Goal: Task Accomplishment & Management: Manage account settings

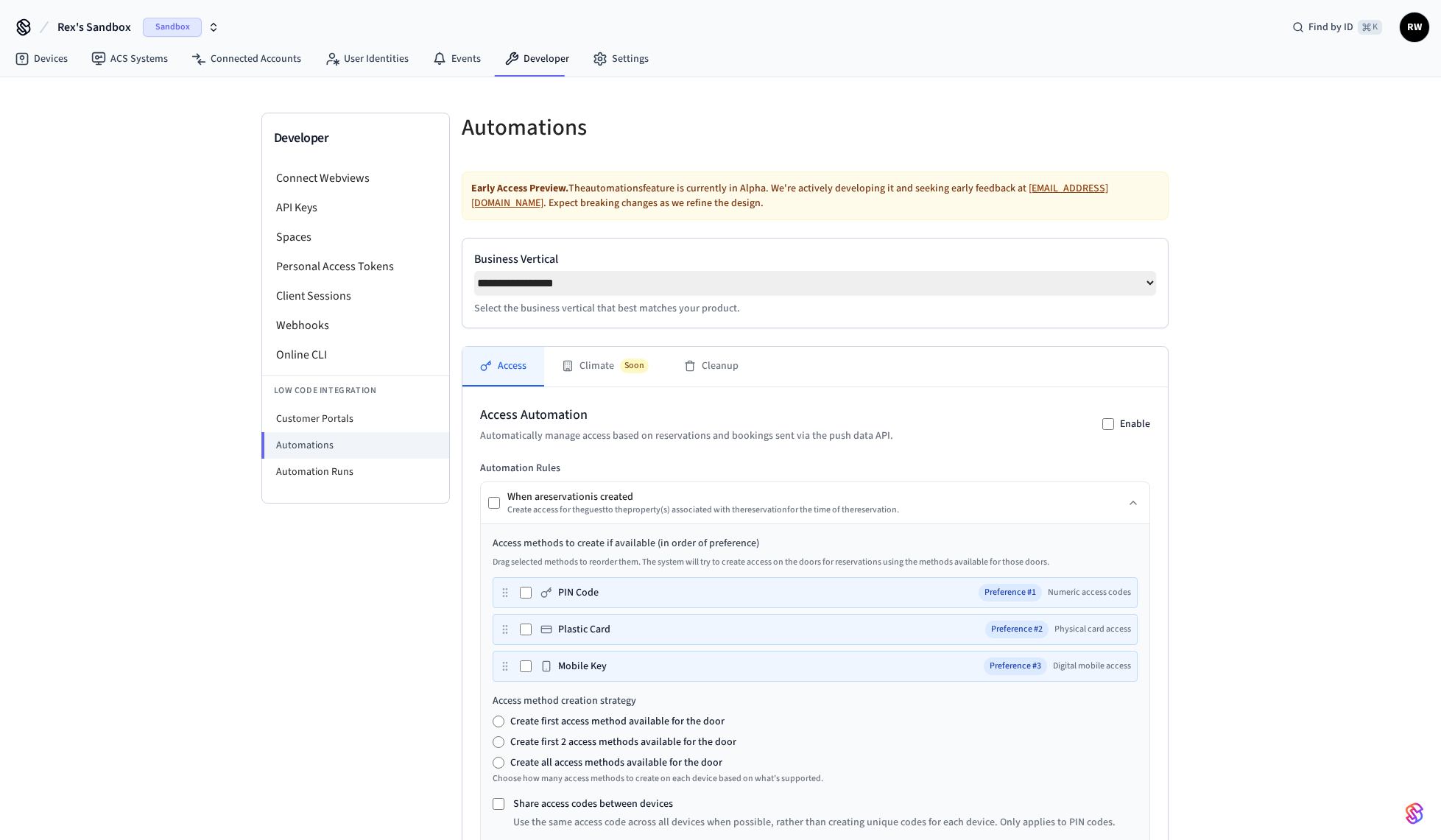
select select "**********"
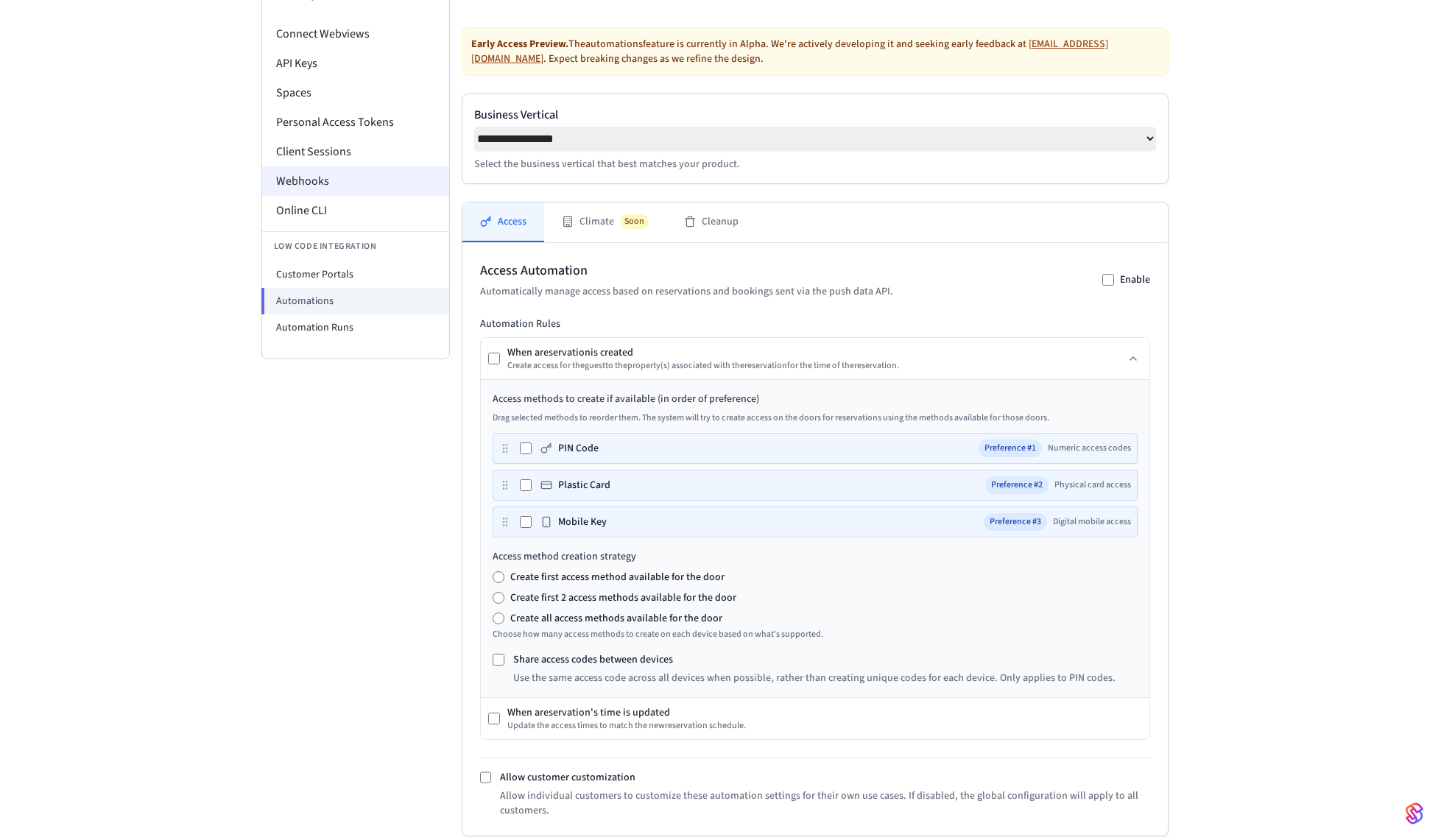
click at [338, 185] on li "Webhooks" at bounding box center [355, 181] width 187 height 29
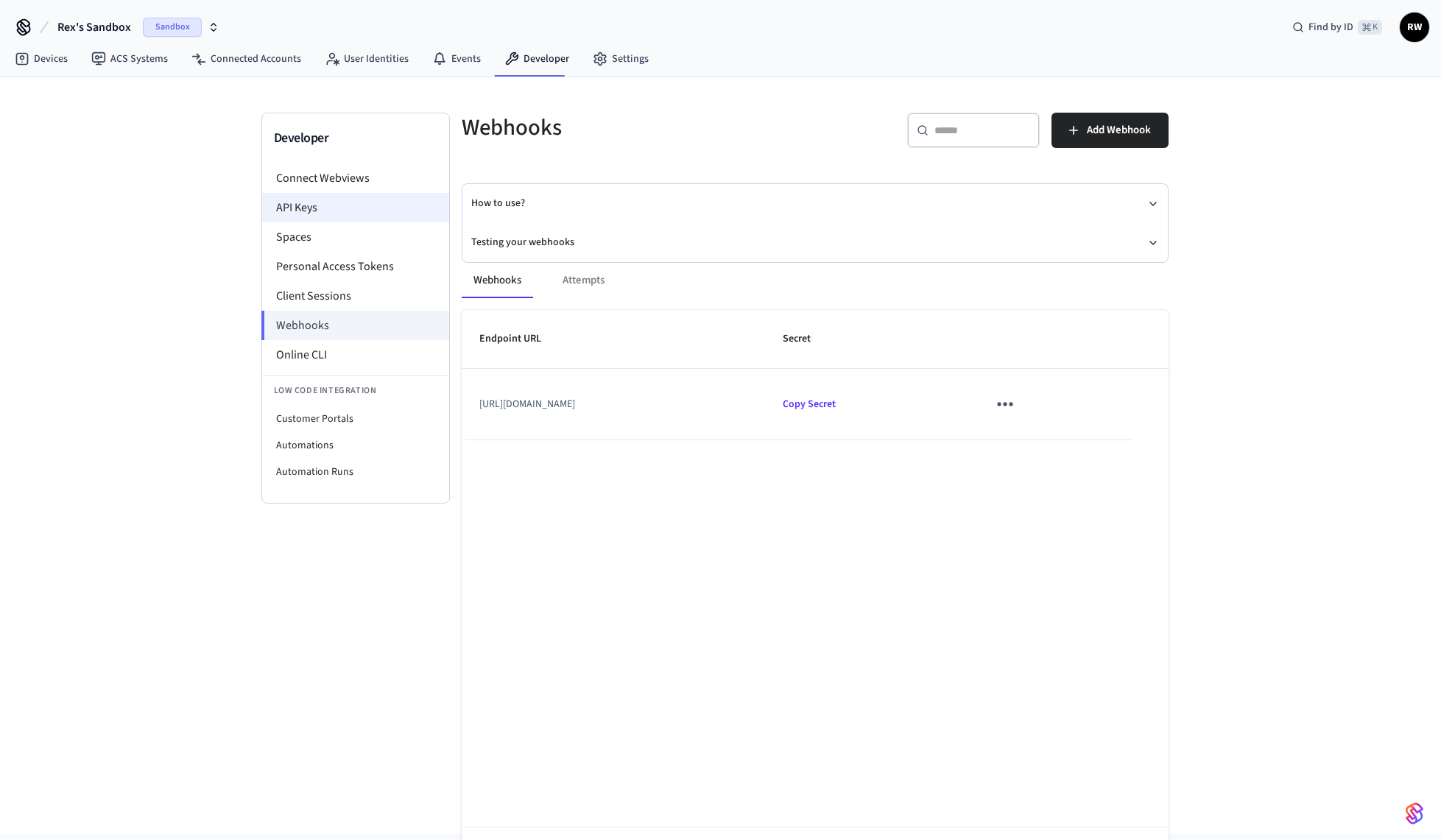
click at [376, 209] on li "API Keys" at bounding box center [355, 208] width 187 height 29
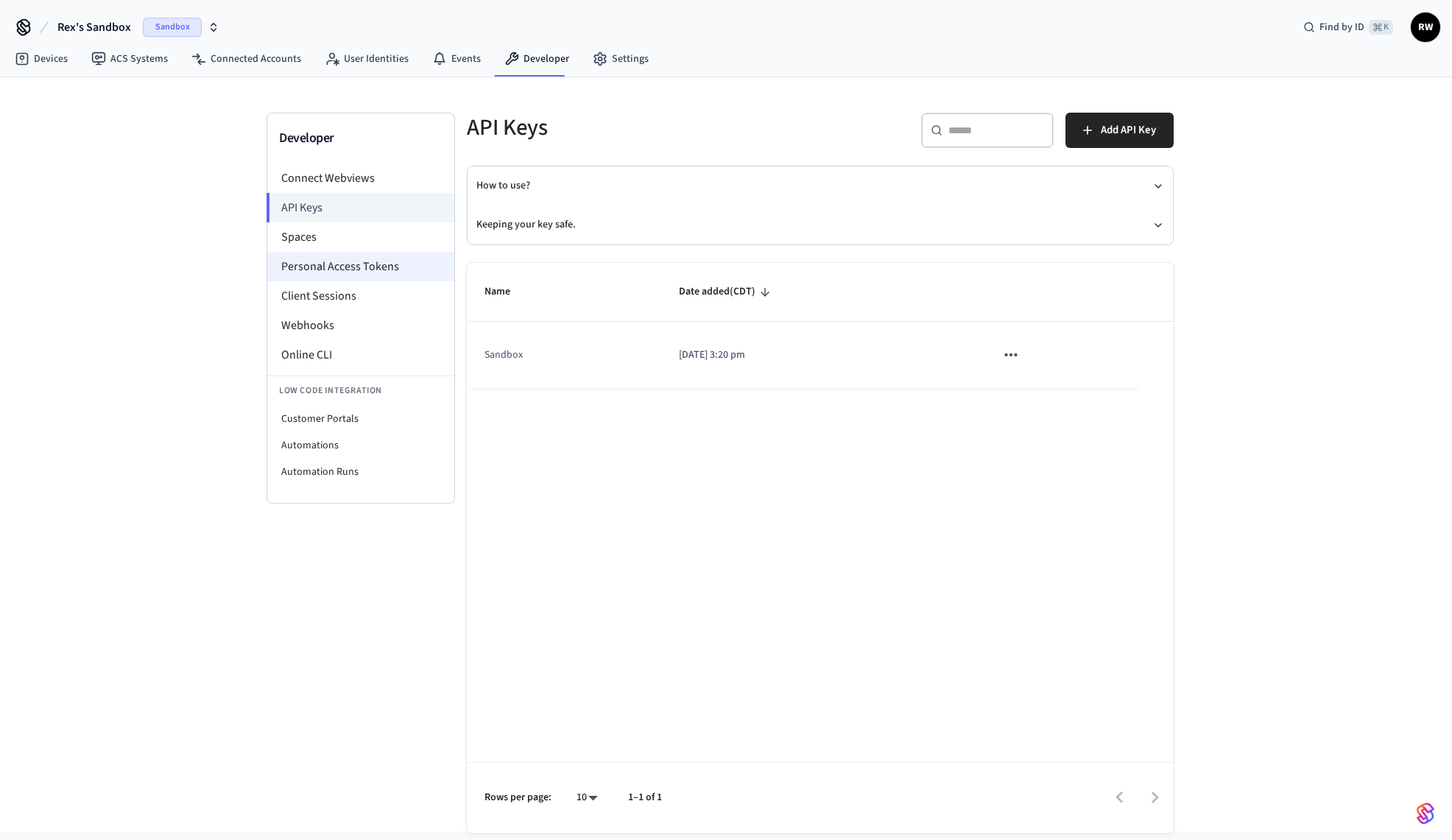
click at [367, 255] on li "Personal Access Tokens" at bounding box center [361, 267] width 187 height 29
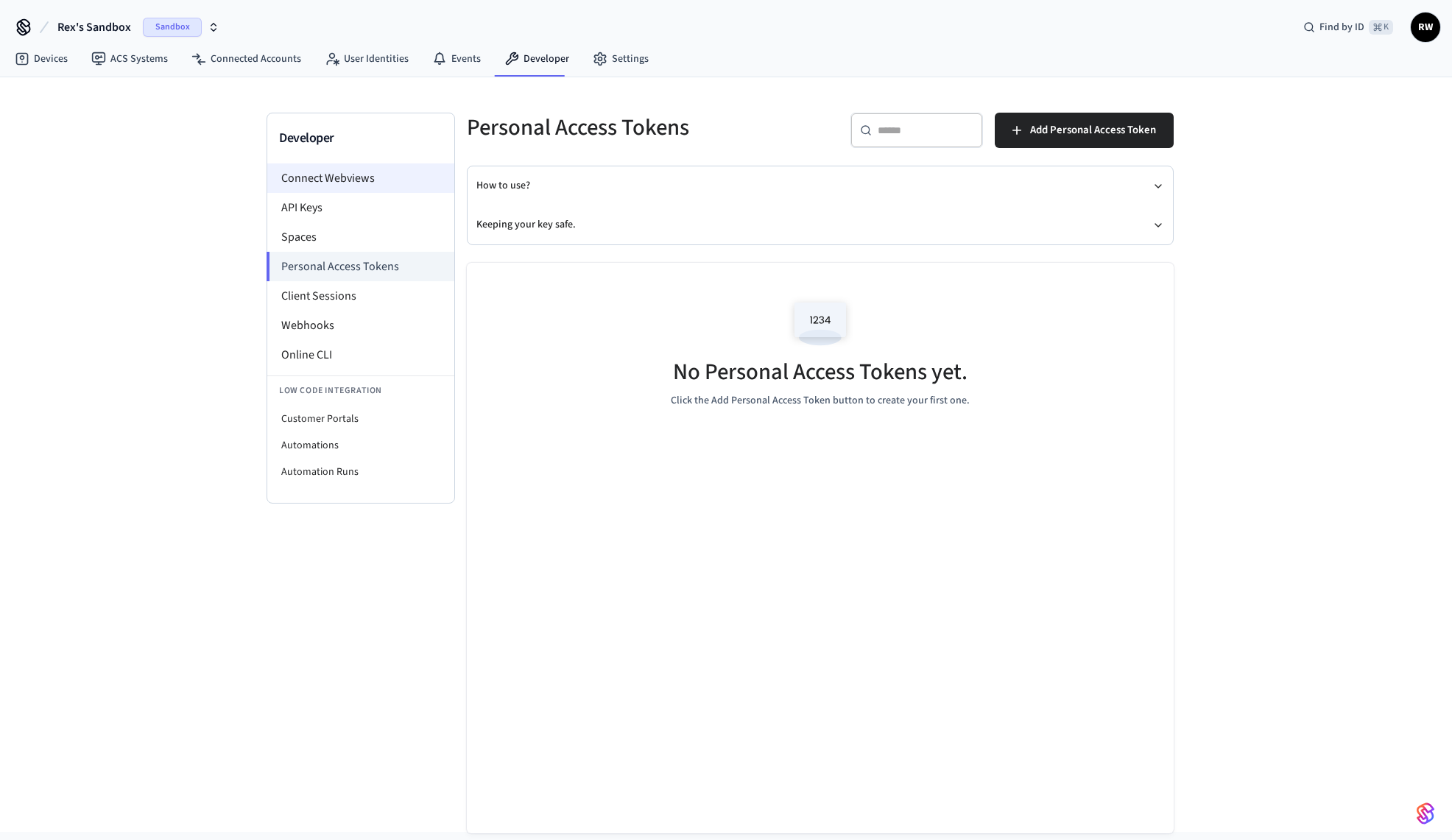
click at [384, 188] on li "Connect Webviews" at bounding box center [361, 178] width 187 height 29
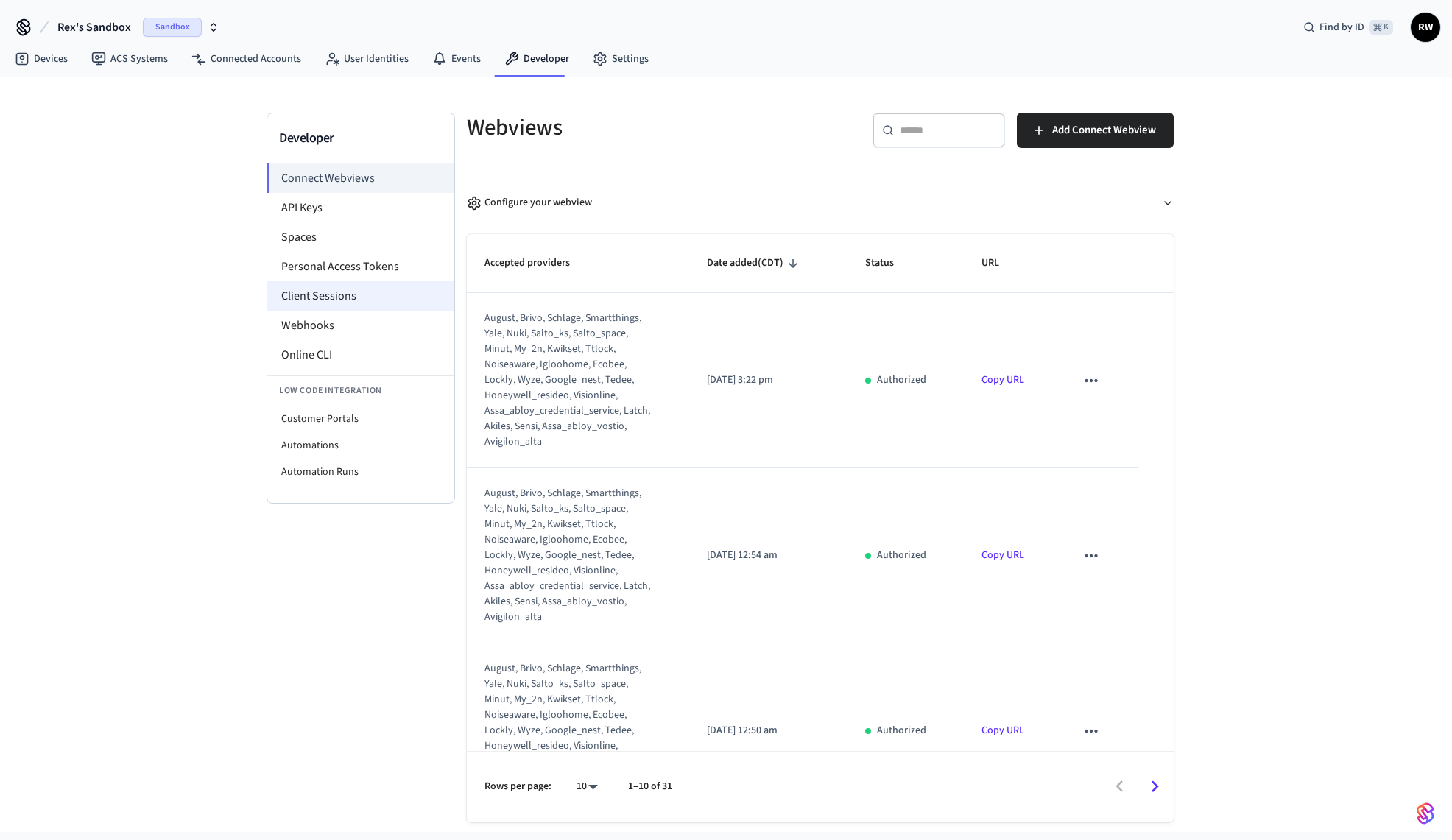
click at [375, 301] on li "Client Sessions" at bounding box center [361, 296] width 187 height 29
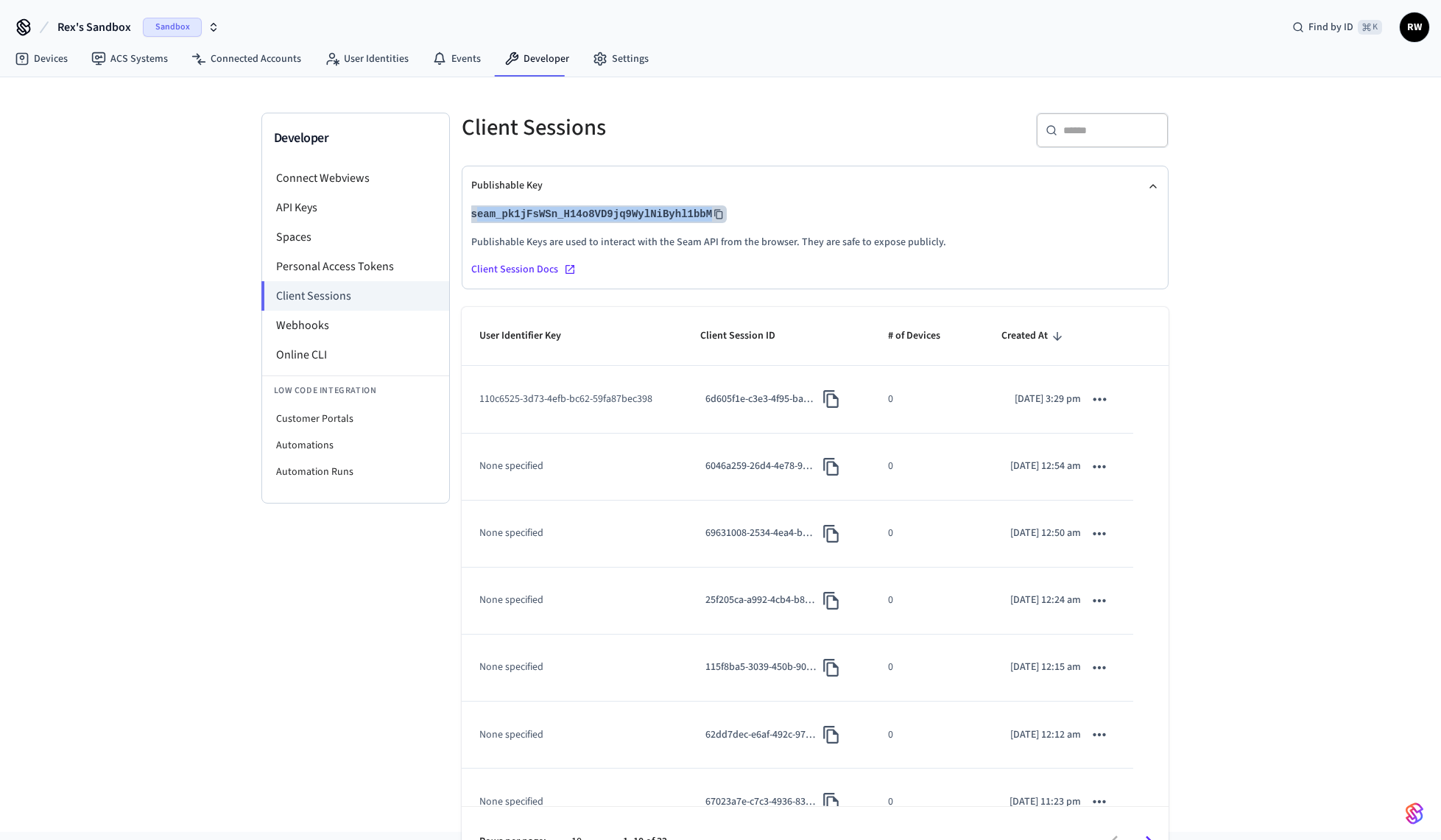
drag, startPoint x: 733, startPoint y: 212, endPoint x: 665, endPoint y: 212, distance: 68.0
click at [474, 213] on p "seam_pk1jFsWSn_H14o8VD9jq9WylNiByhl1bbM" at bounding box center [815, 215] width 687 height 18
click at [720, 211] on icon at bounding box center [719, 214] width 11 height 11
click at [531, 272] on div "Client Session Docs" at bounding box center [815, 269] width 687 height 15
click at [1091, 409] on icon "sticky table" at bounding box center [1099, 399] width 20 height 20
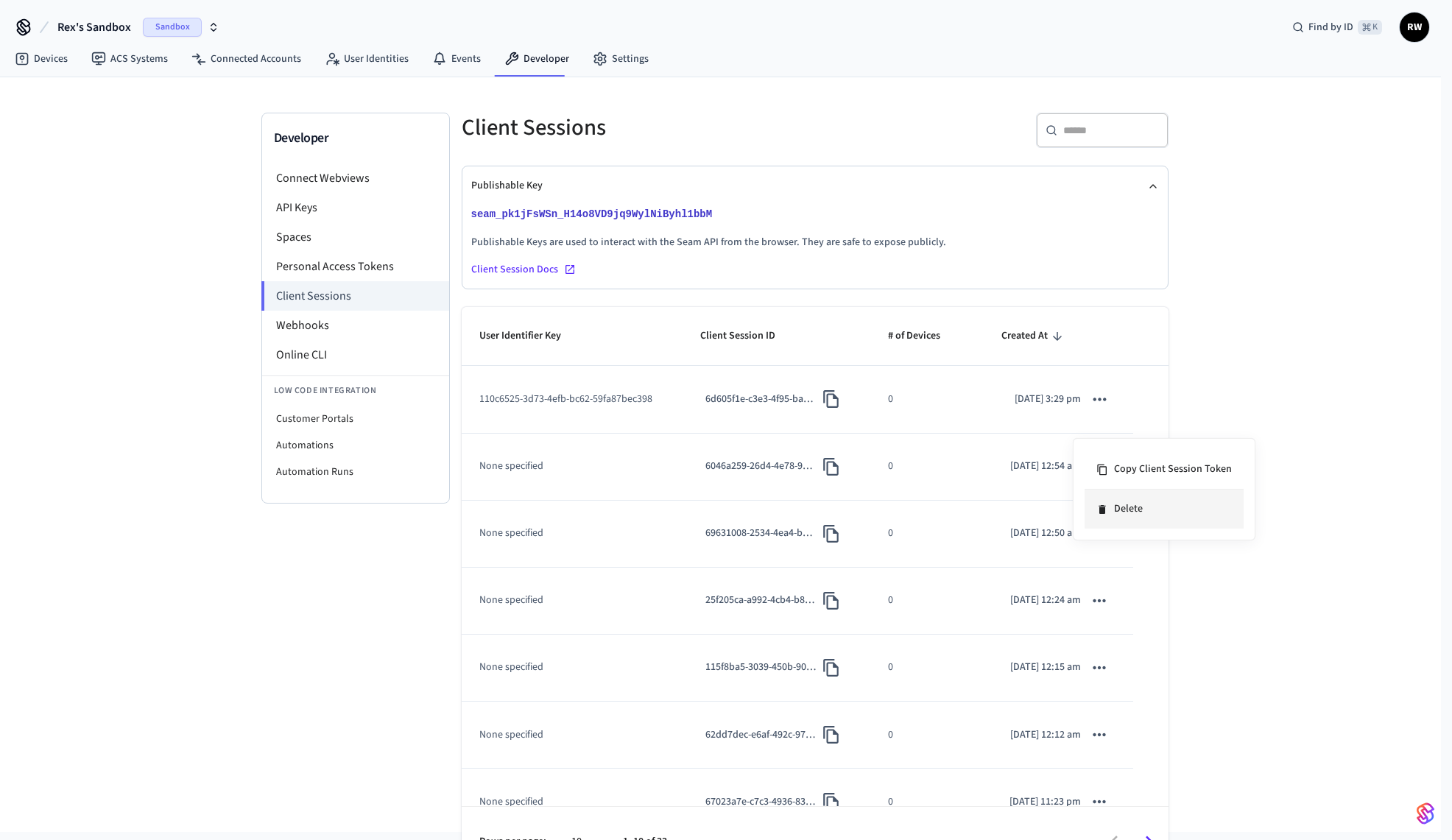
click at [1131, 502] on li "Delete" at bounding box center [1164, 509] width 159 height 39
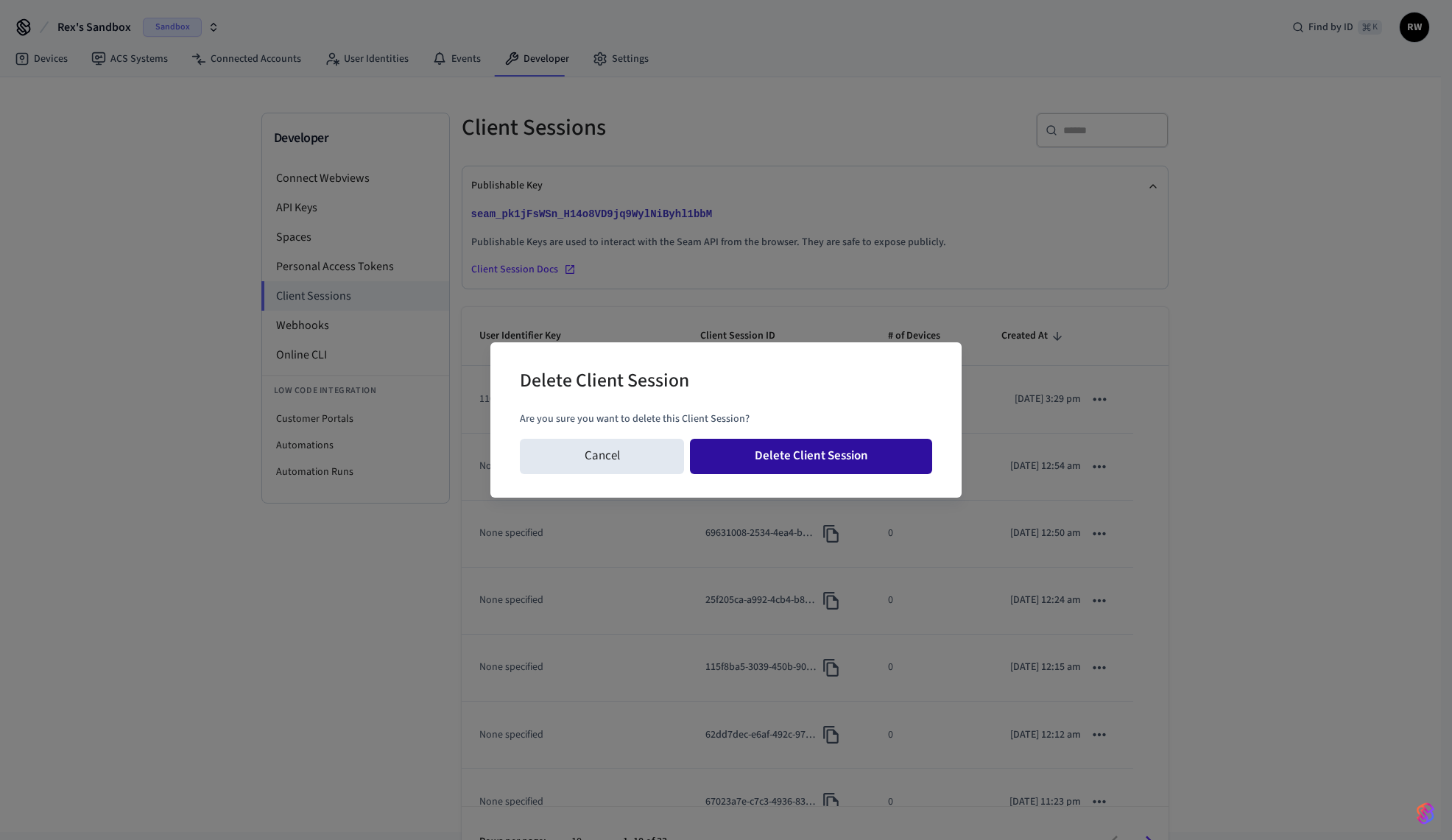
click at [851, 454] on button "Delete Client Session" at bounding box center [811, 457] width 242 height 35
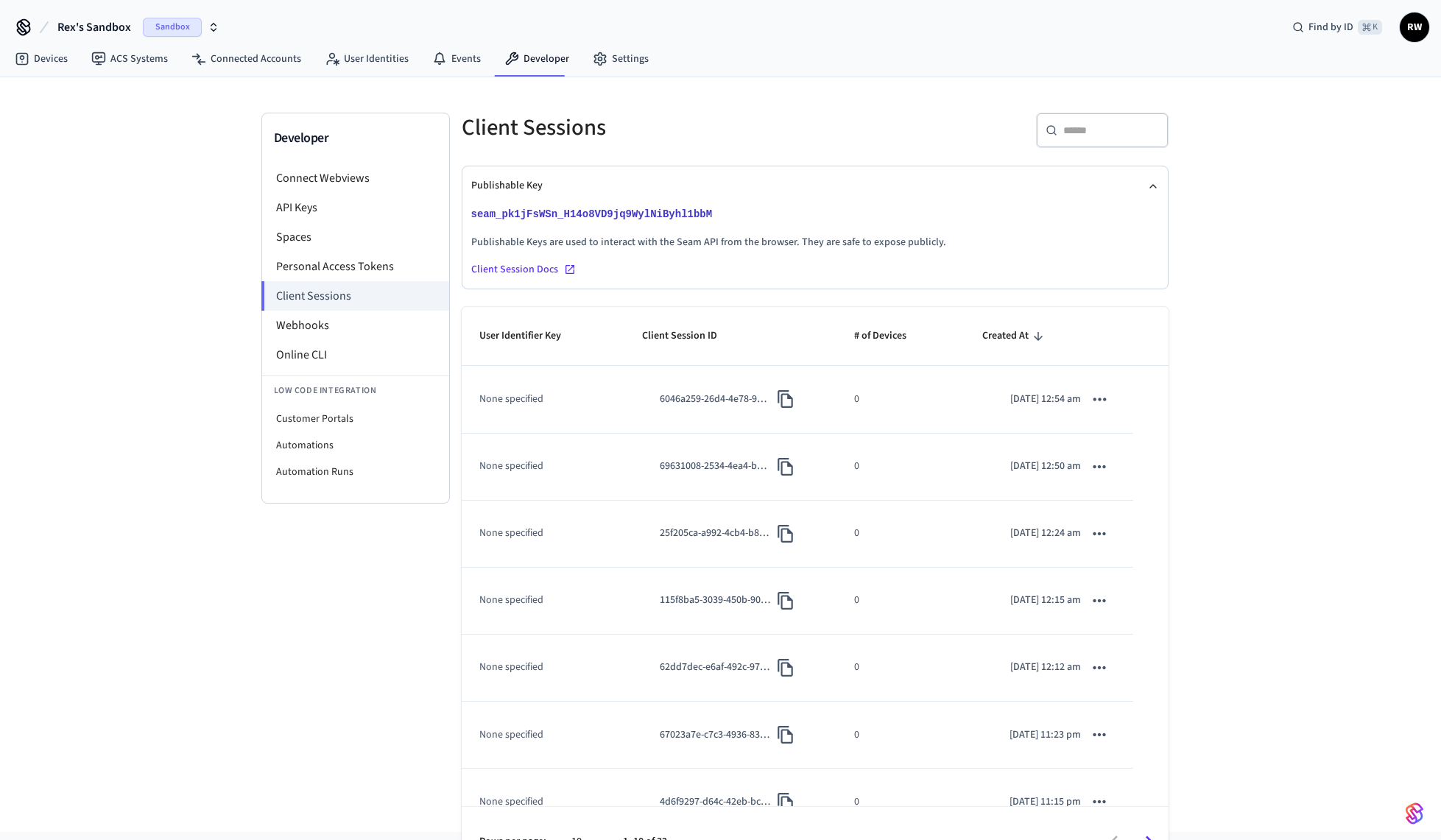
click at [1089, 398] on icon "sticky table" at bounding box center [1099, 399] width 20 height 20
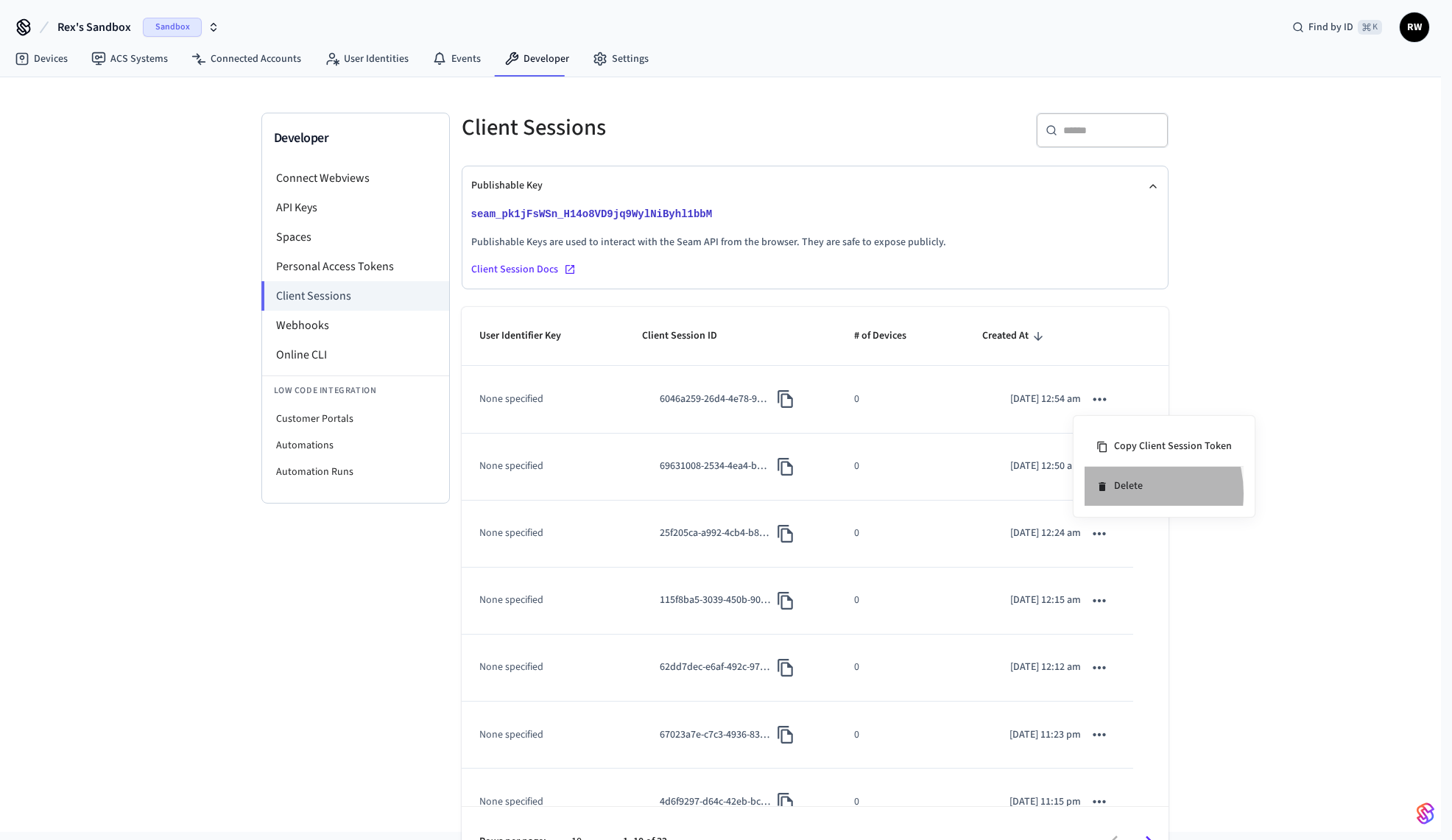
click at [1124, 493] on li "Delete" at bounding box center [1164, 486] width 159 height 39
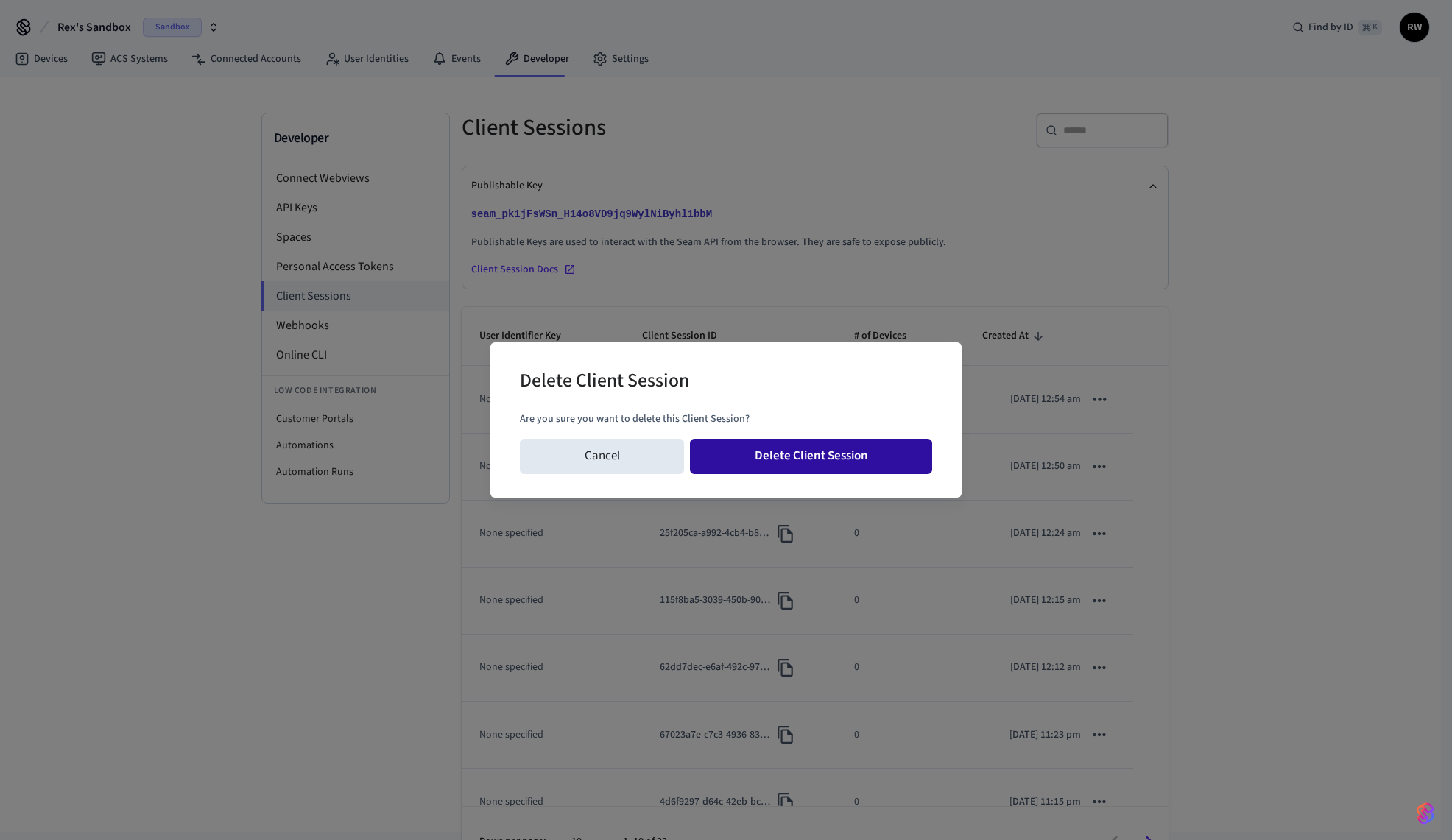
click at [886, 451] on button "Delete Client Session" at bounding box center [811, 457] width 242 height 35
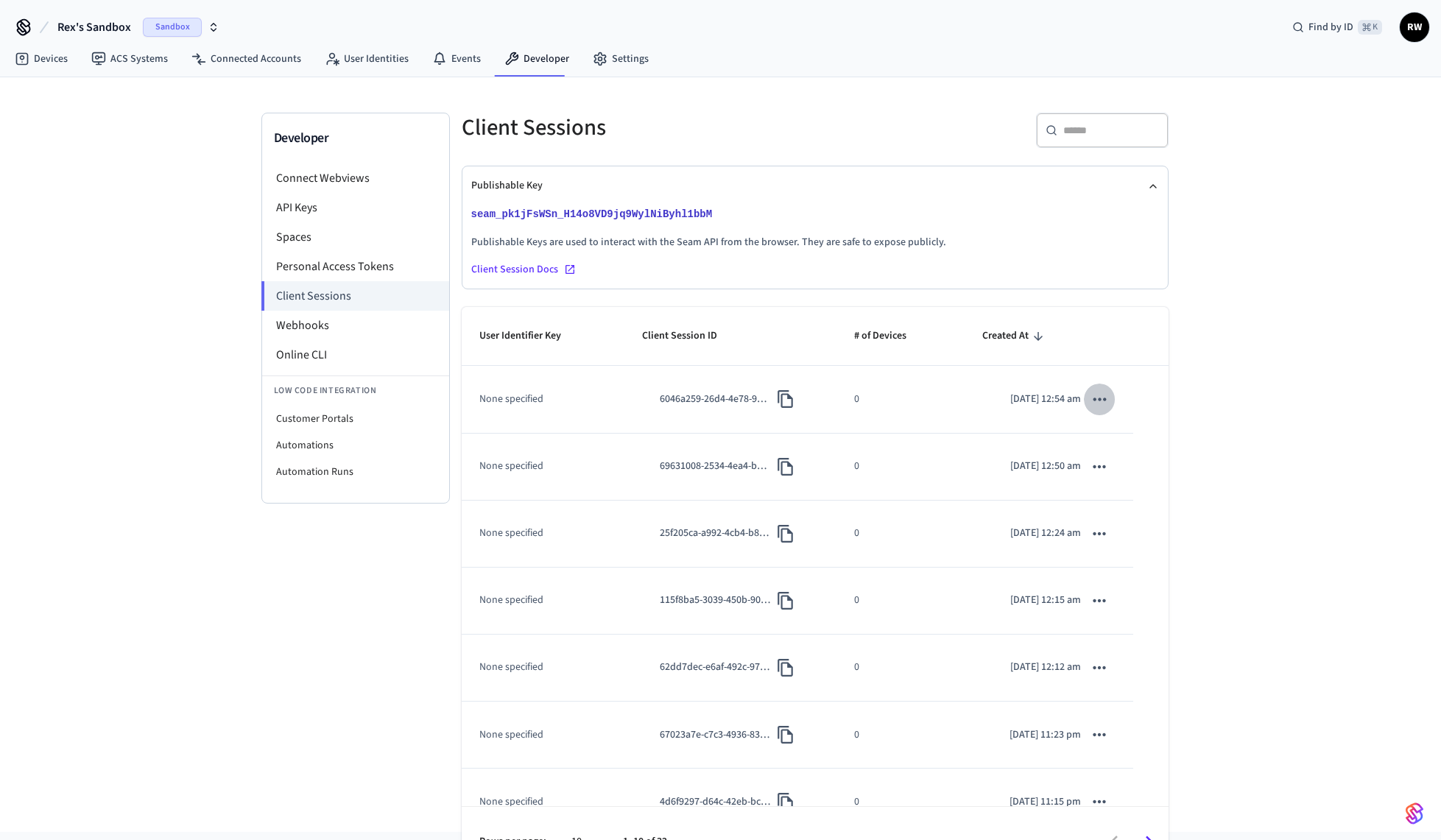
click at [1089, 397] on icon "sticky table" at bounding box center [1099, 399] width 20 height 20
click at [1217, 350] on div at bounding box center [725, 420] width 1452 height 840
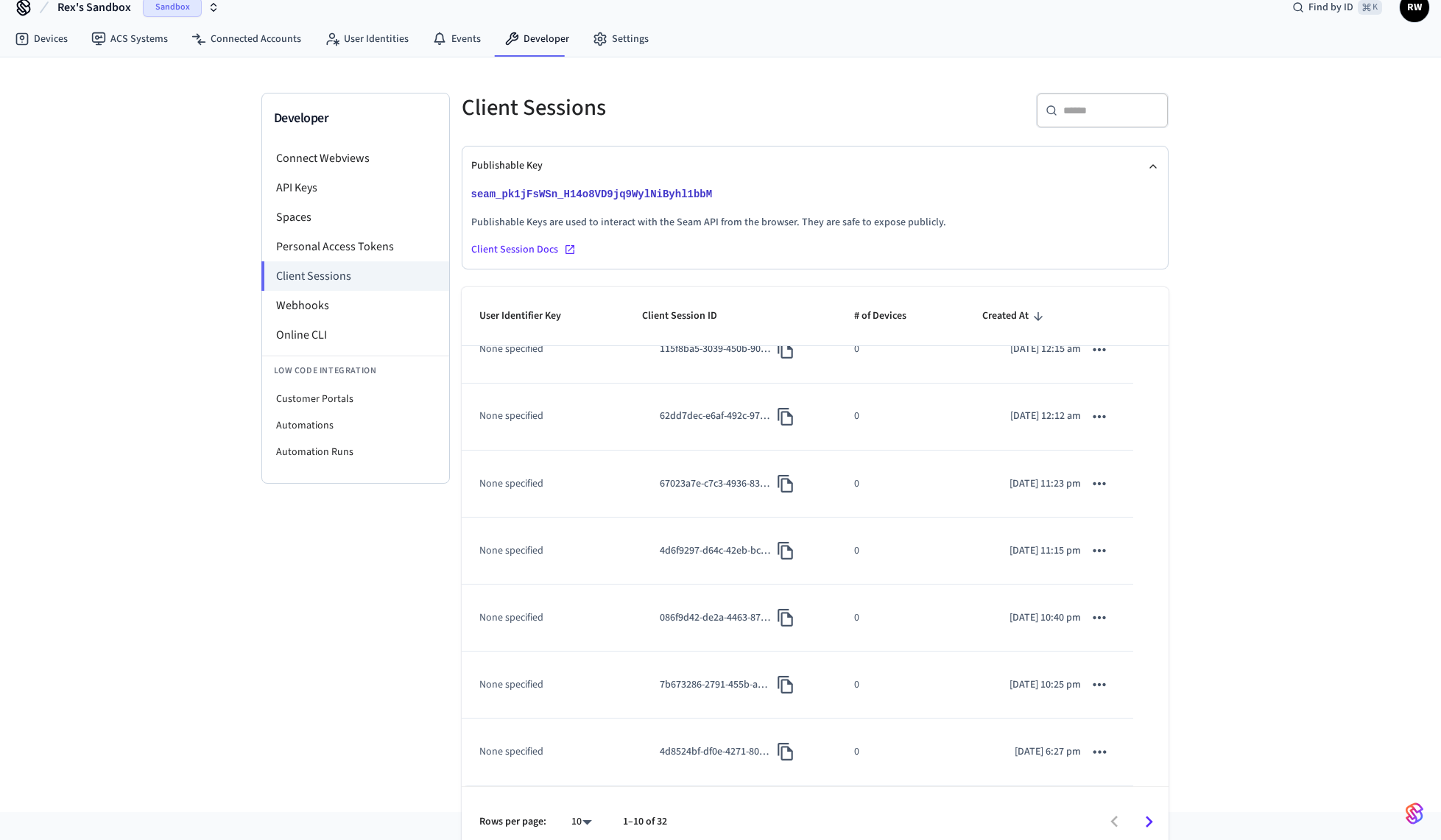
scroll to position [37, 0]
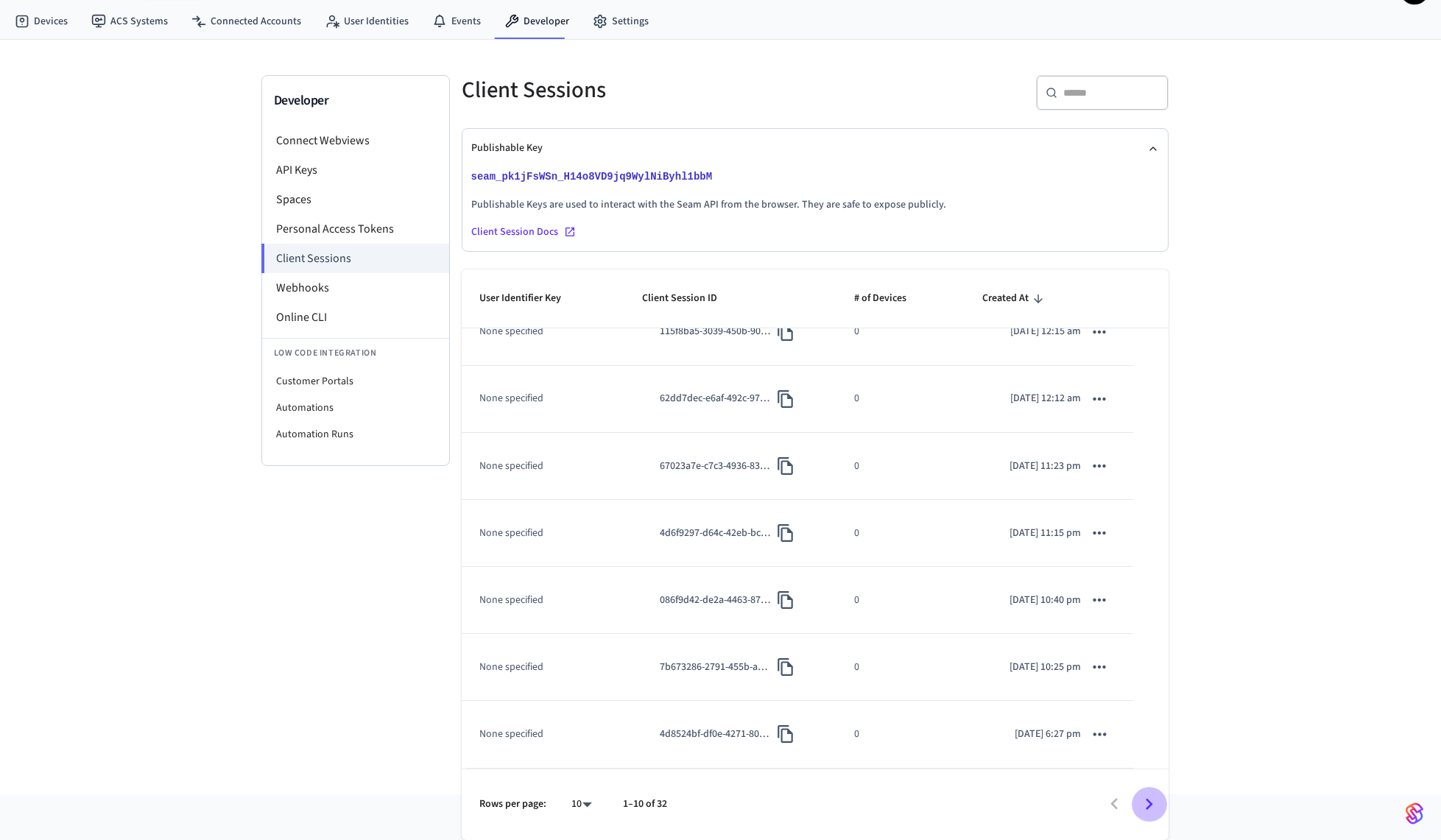
click at [1145, 804] on icon "Go to next page" at bounding box center [1148, 804] width 23 height 23
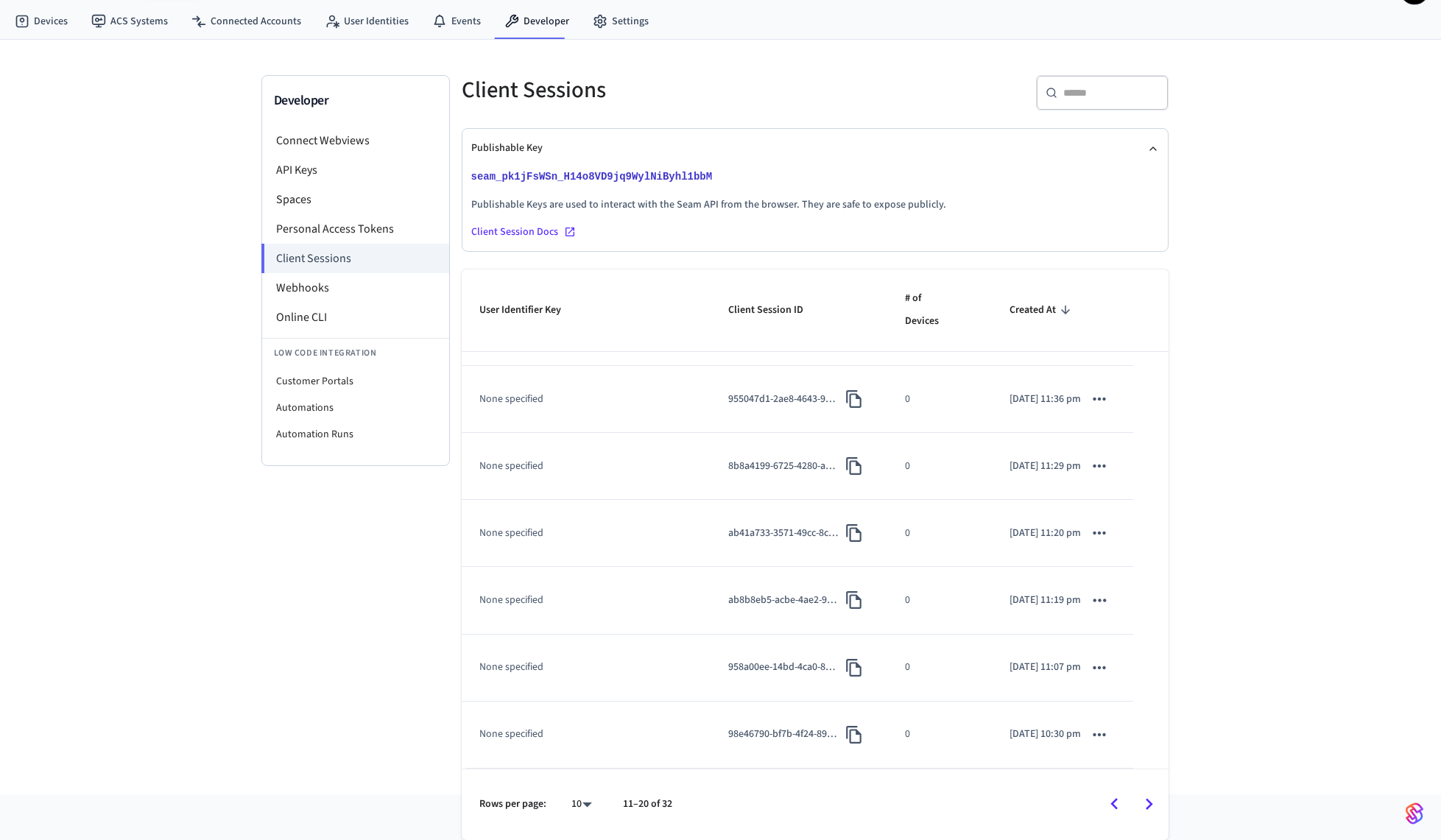
click at [1148, 803] on icon "Go to next page" at bounding box center [1148, 804] width 23 height 23
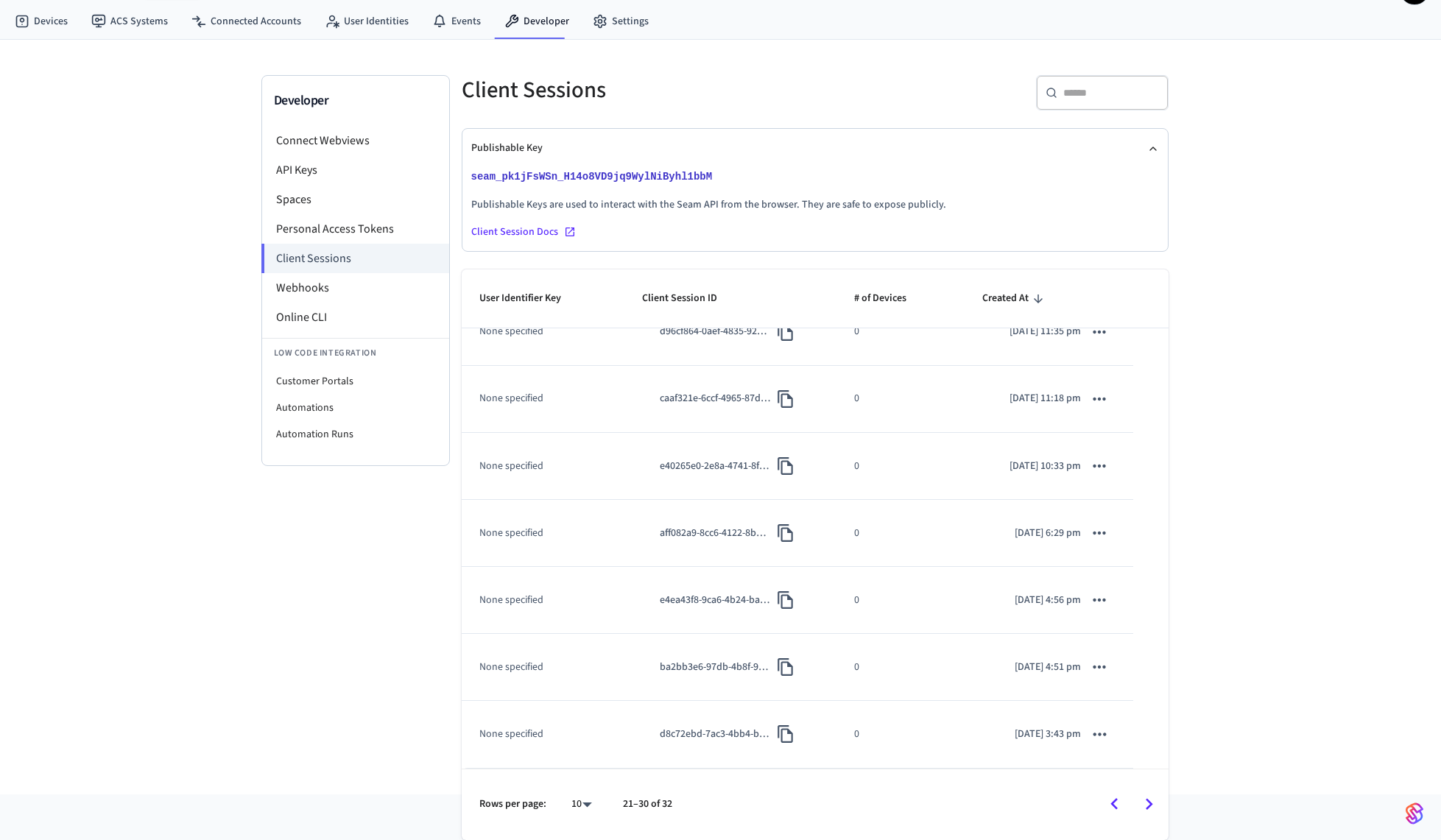
scroll to position [231, 0]
click at [1104, 814] on icon "Go to previous page" at bounding box center [1114, 804] width 23 height 23
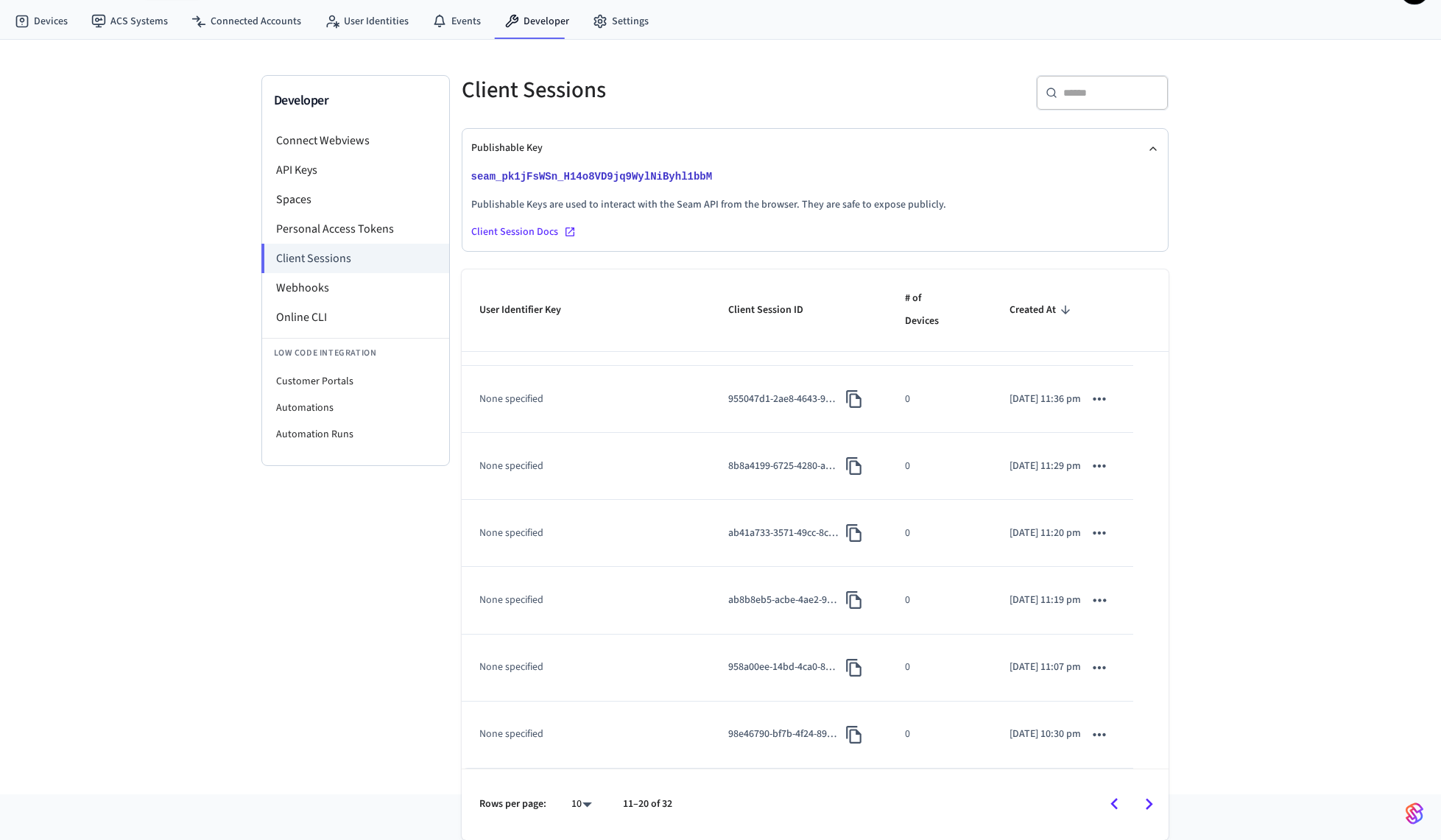
click at [1117, 803] on icon "Go to previous page" at bounding box center [1114, 804] width 23 height 23
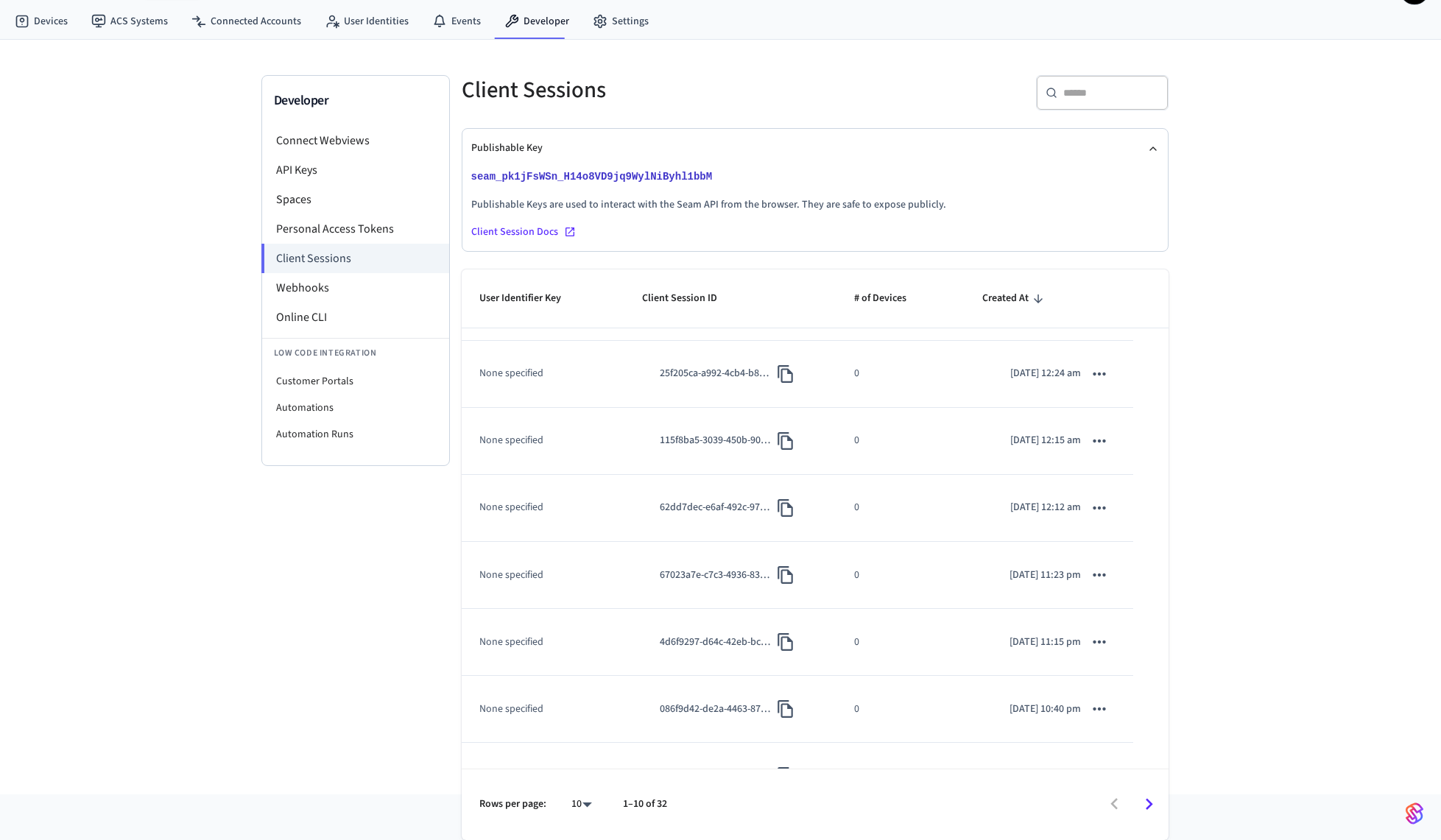
scroll to position [0, 0]
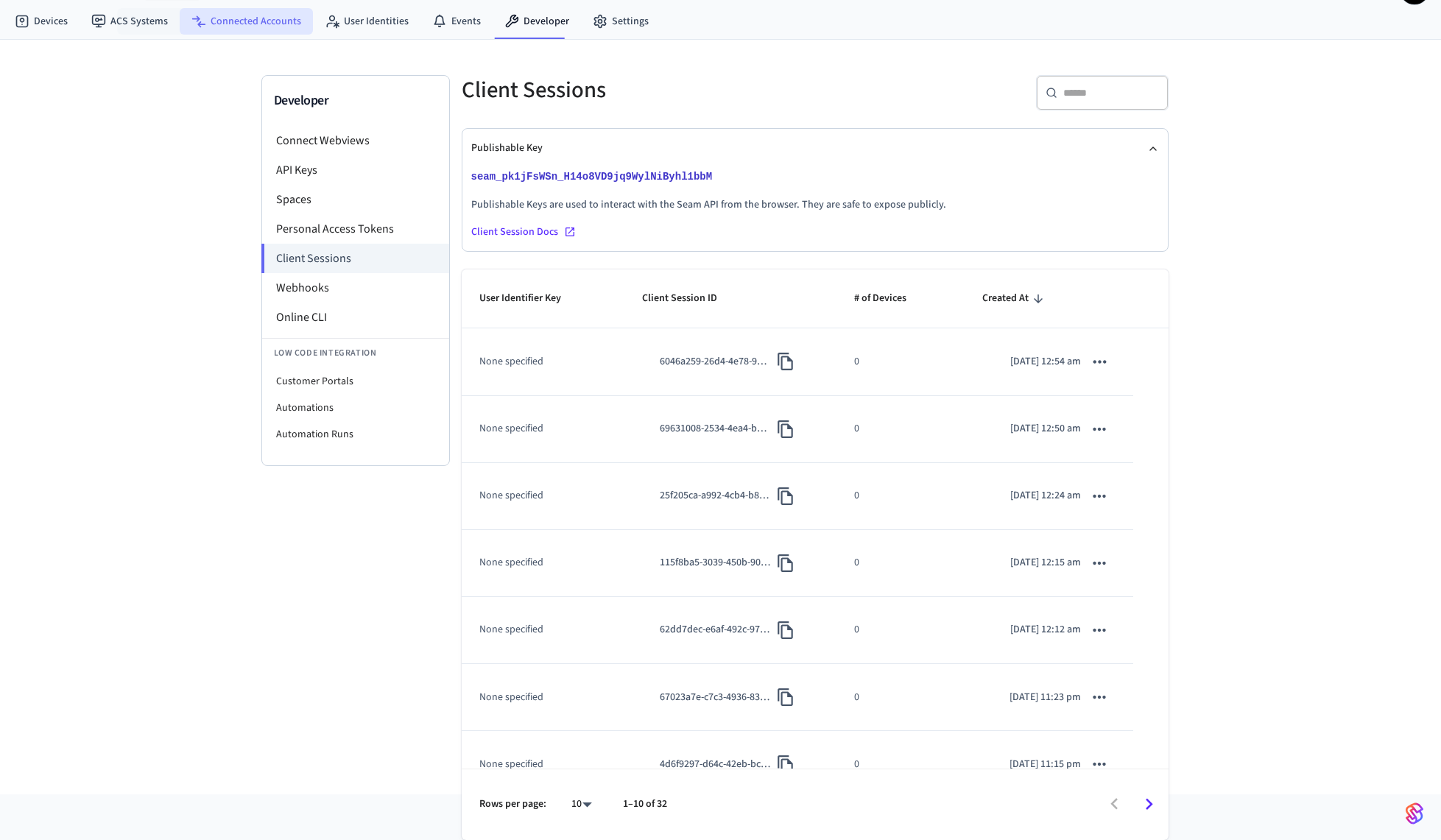
click at [206, 22] on link "Connected Accounts" at bounding box center [246, 21] width 133 height 26
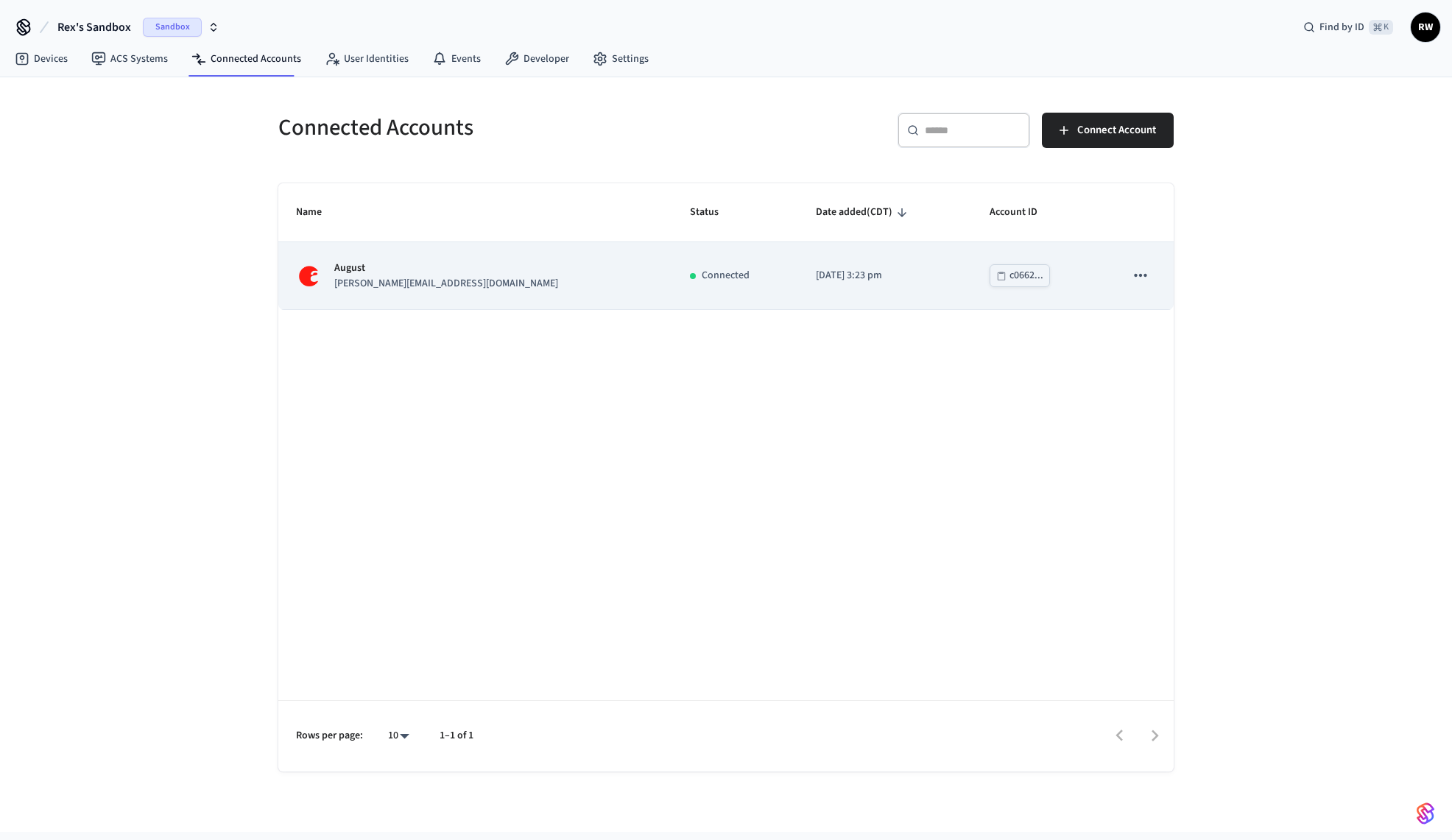
click at [530, 279] on div "August jane@example.com" at bounding box center [476, 276] width 359 height 31
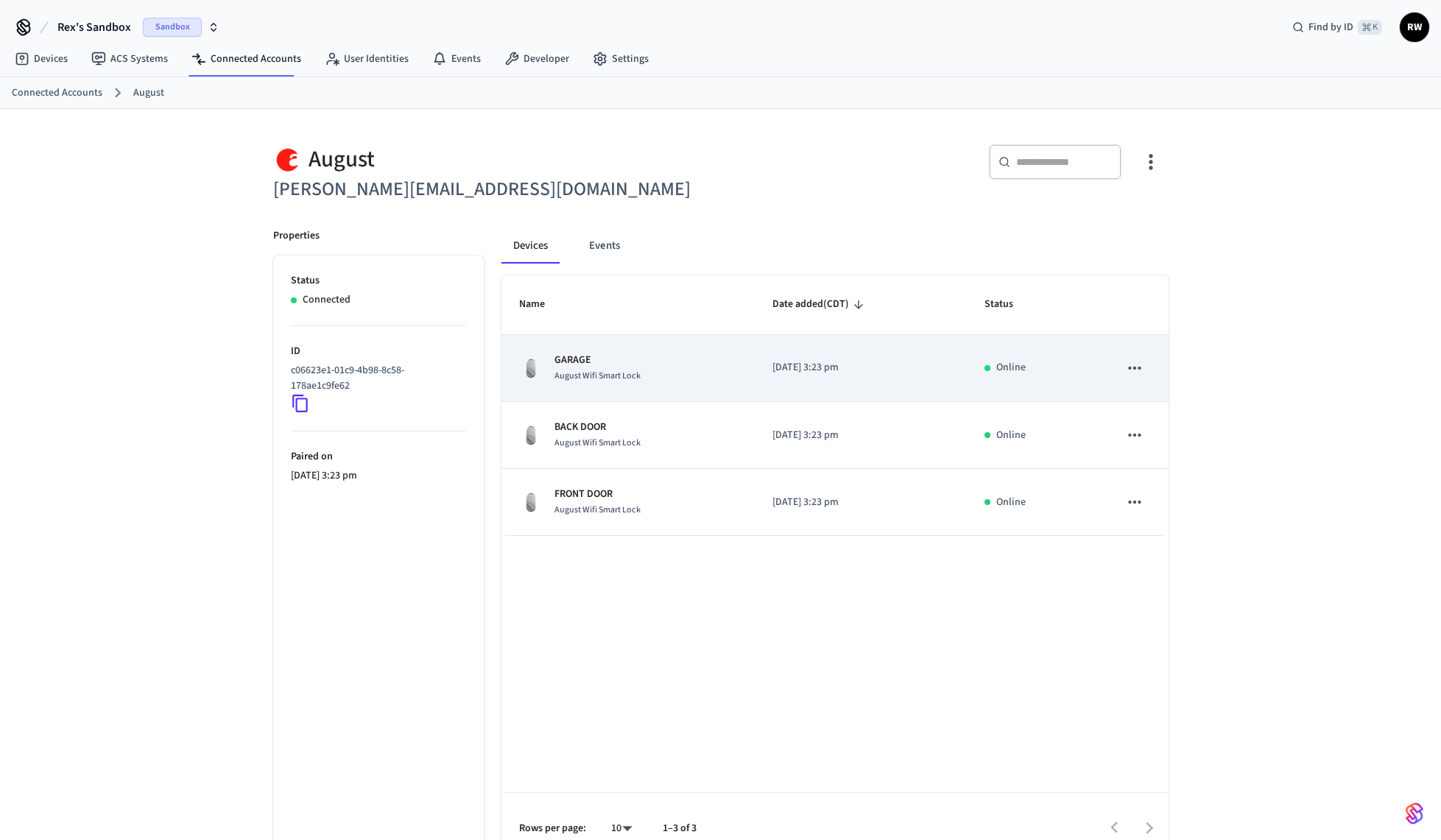
click at [653, 367] on div "GARAGE August Wifi Smart Lock" at bounding box center [627, 369] width 219 height 31
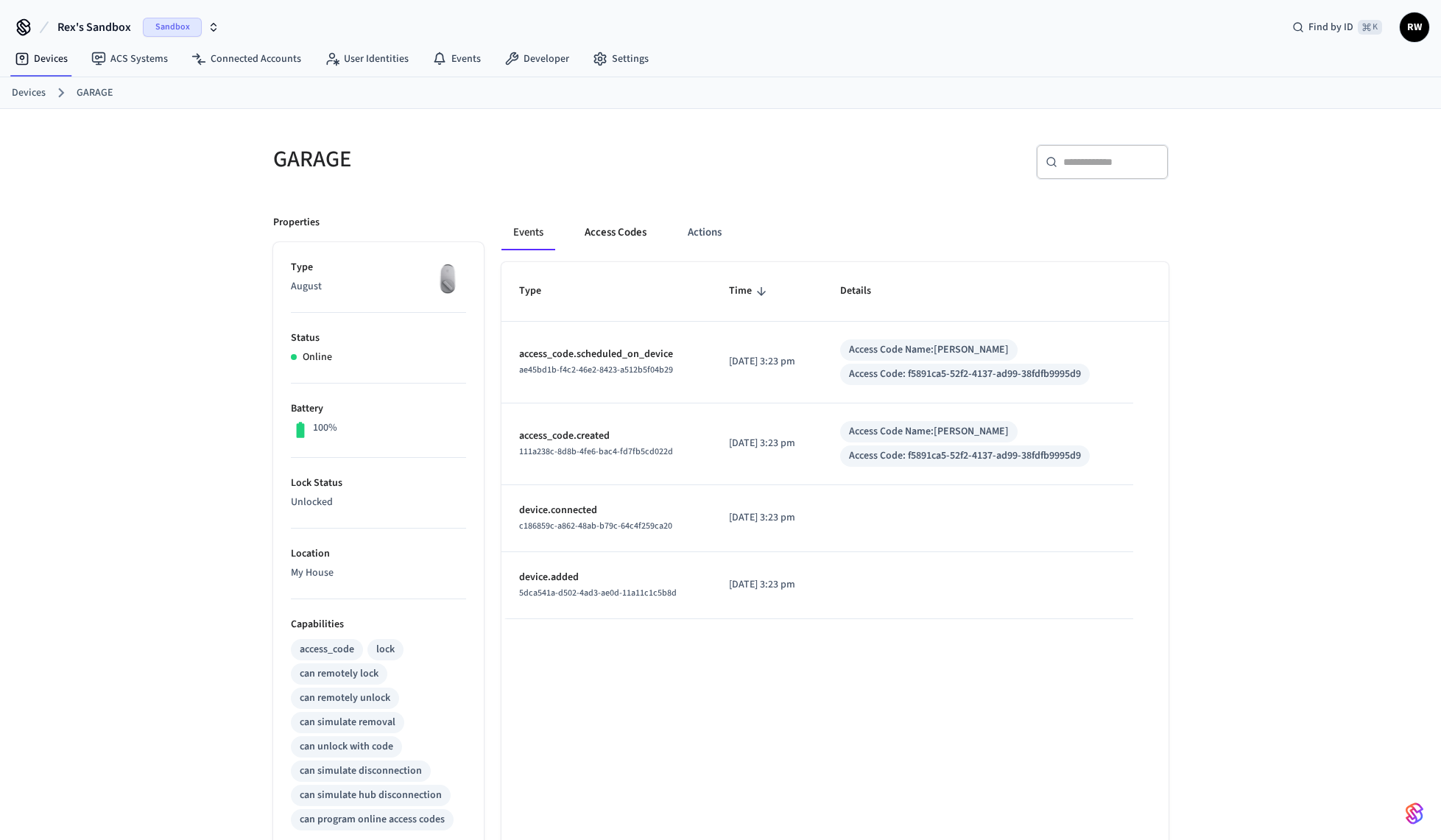
click at [610, 234] on button "Access Codes" at bounding box center [615, 232] width 85 height 35
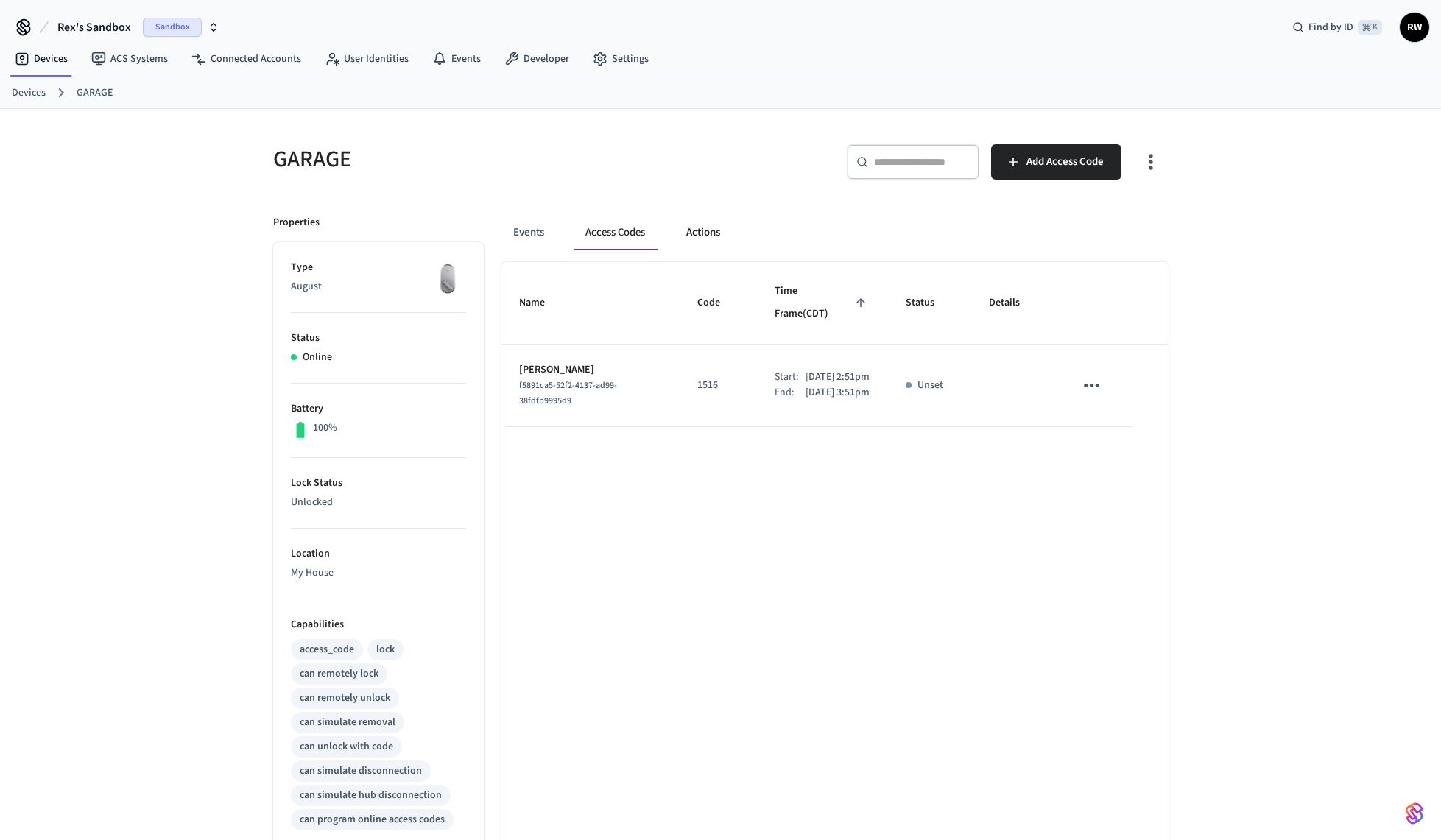
click at [714, 235] on button "Actions" at bounding box center [703, 232] width 58 height 35
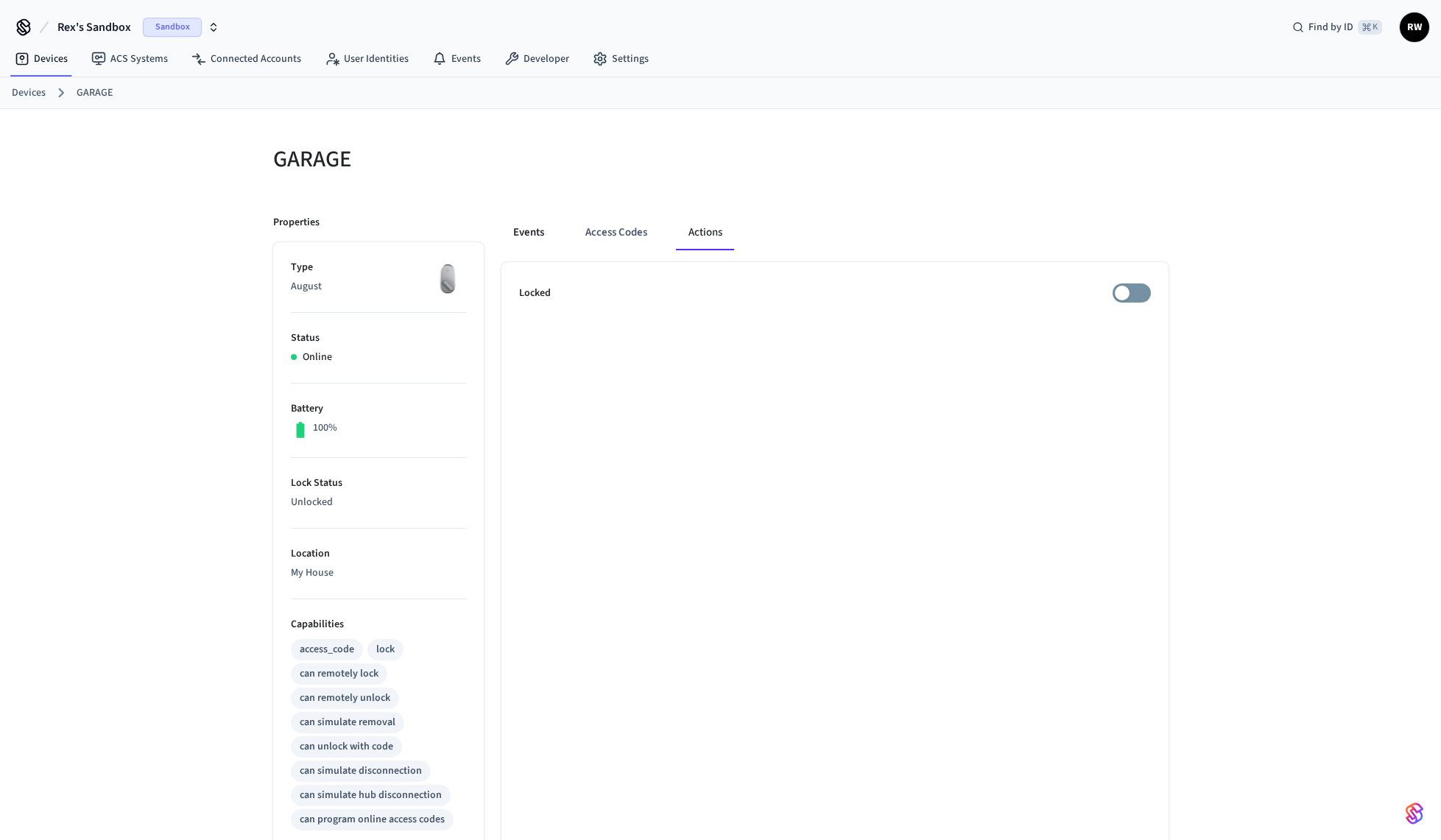
click at [533, 225] on button "Events" at bounding box center [528, 232] width 55 height 35
